Goal: Task Accomplishment & Management: Use online tool/utility

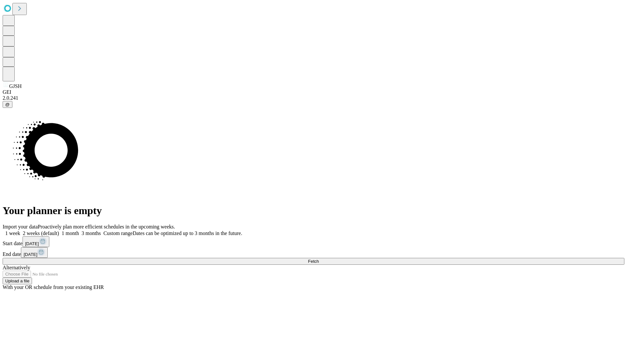
click at [319, 259] on span "Fetch" at bounding box center [313, 261] width 11 height 5
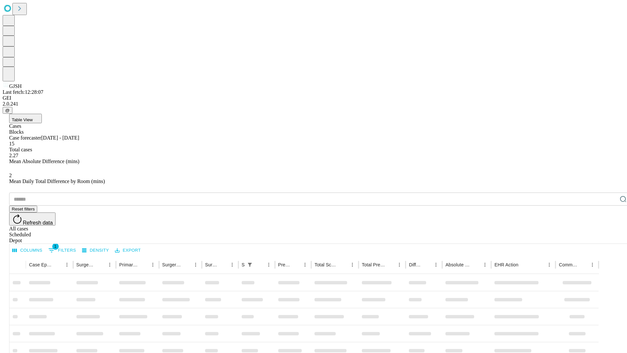
click at [610, 237] on div "Depot" at bounding box center [320, 240] width 622 height 6
